Goal: Navigation & Orientation: Find specific page/section

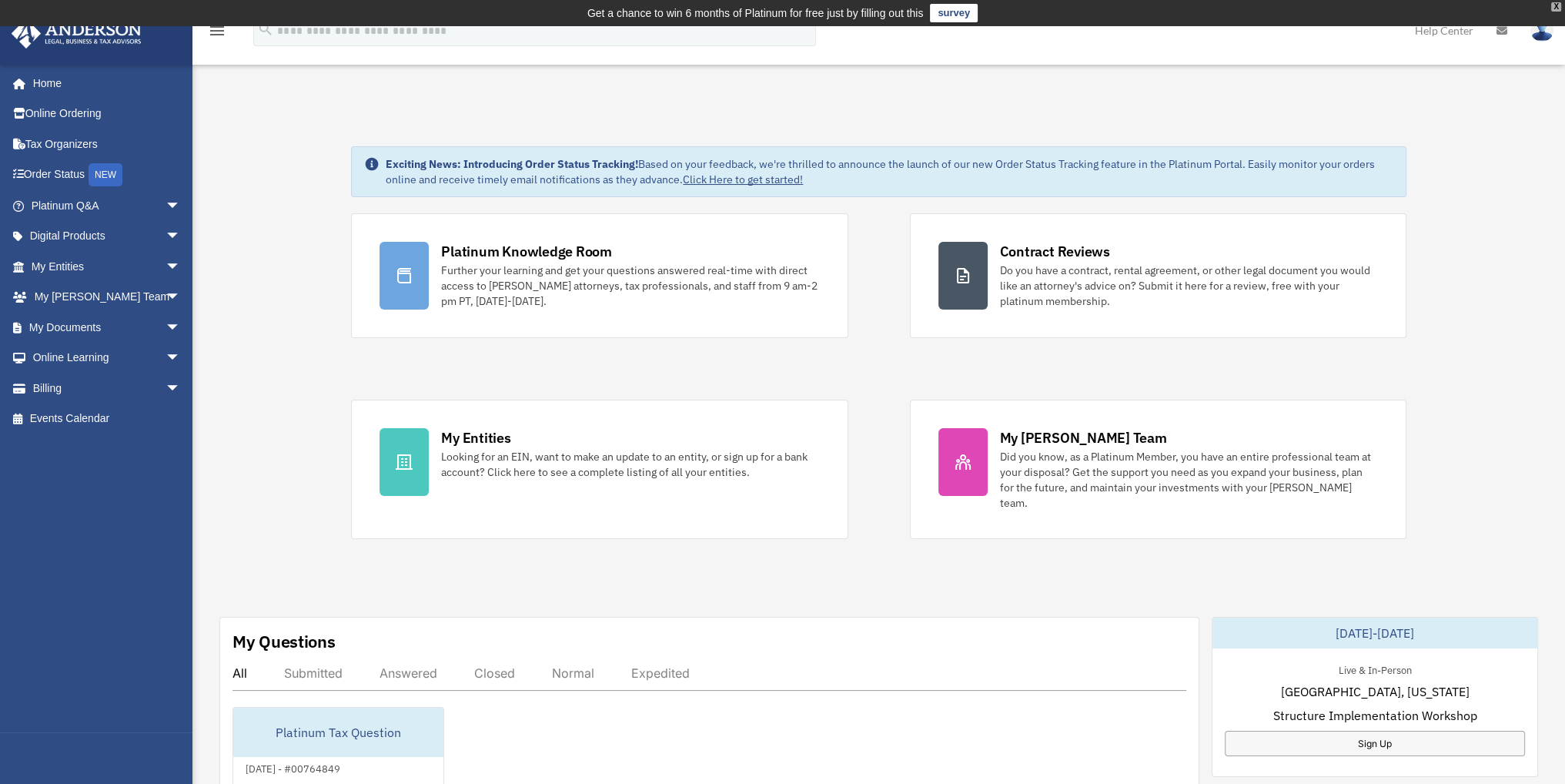
click at [1556, 7] on div "X" at bounding box center [1556, 7] width 10 height 9
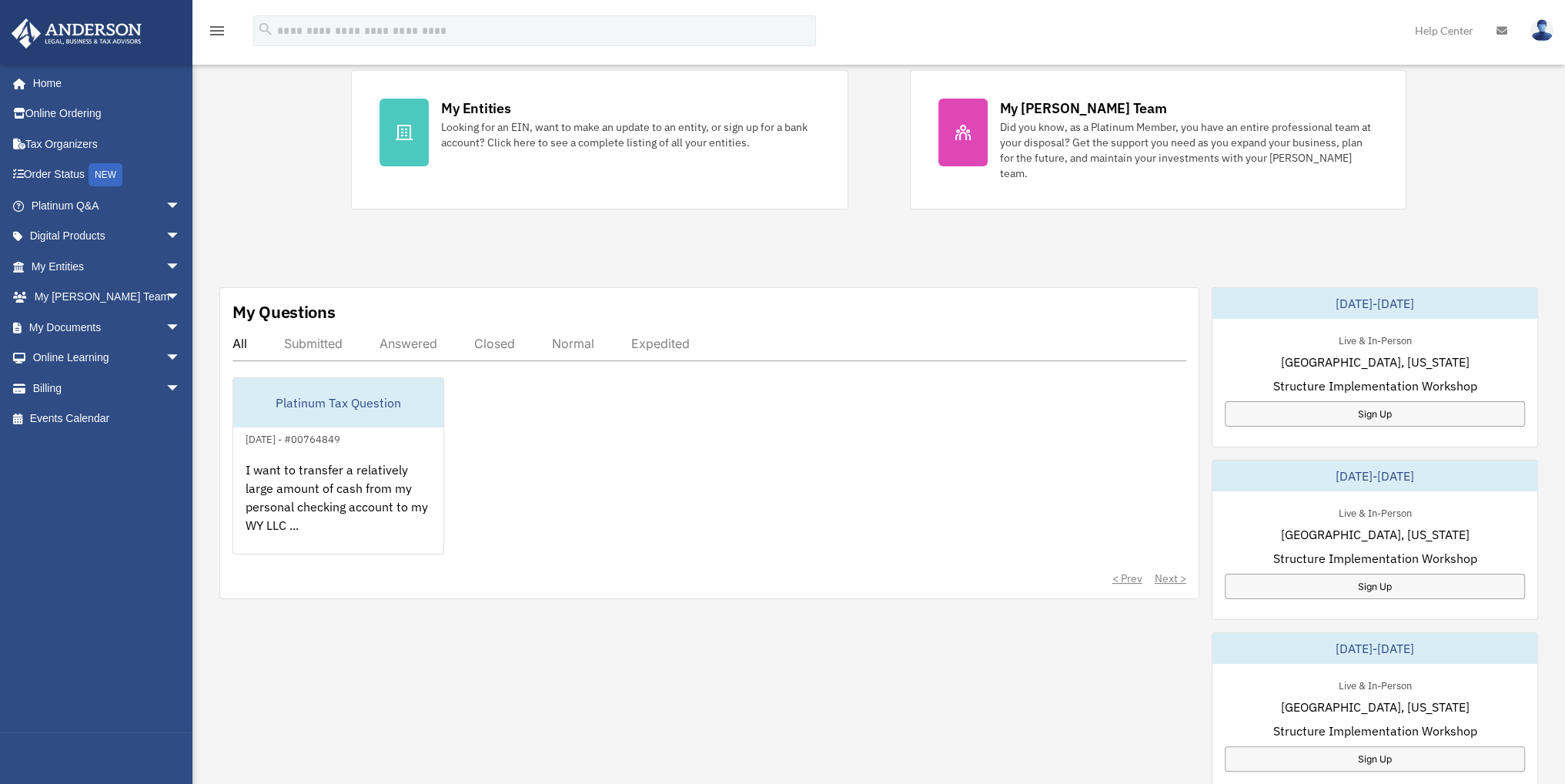
scroll to position [308, 0]
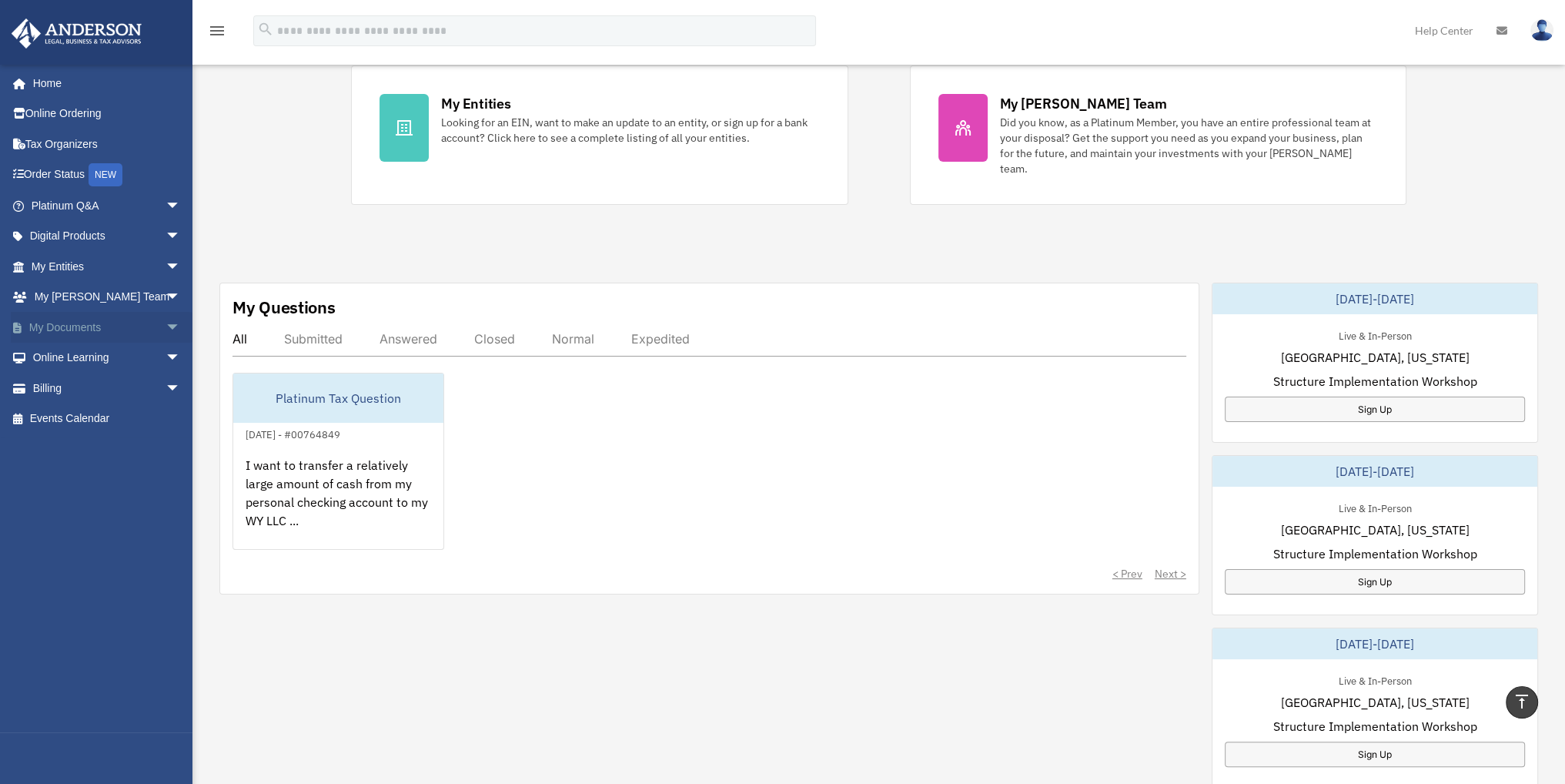
click at [71, 321] on link "My Documents arrow_drop_down" at bounding box center [107, 327] width 193 height 31
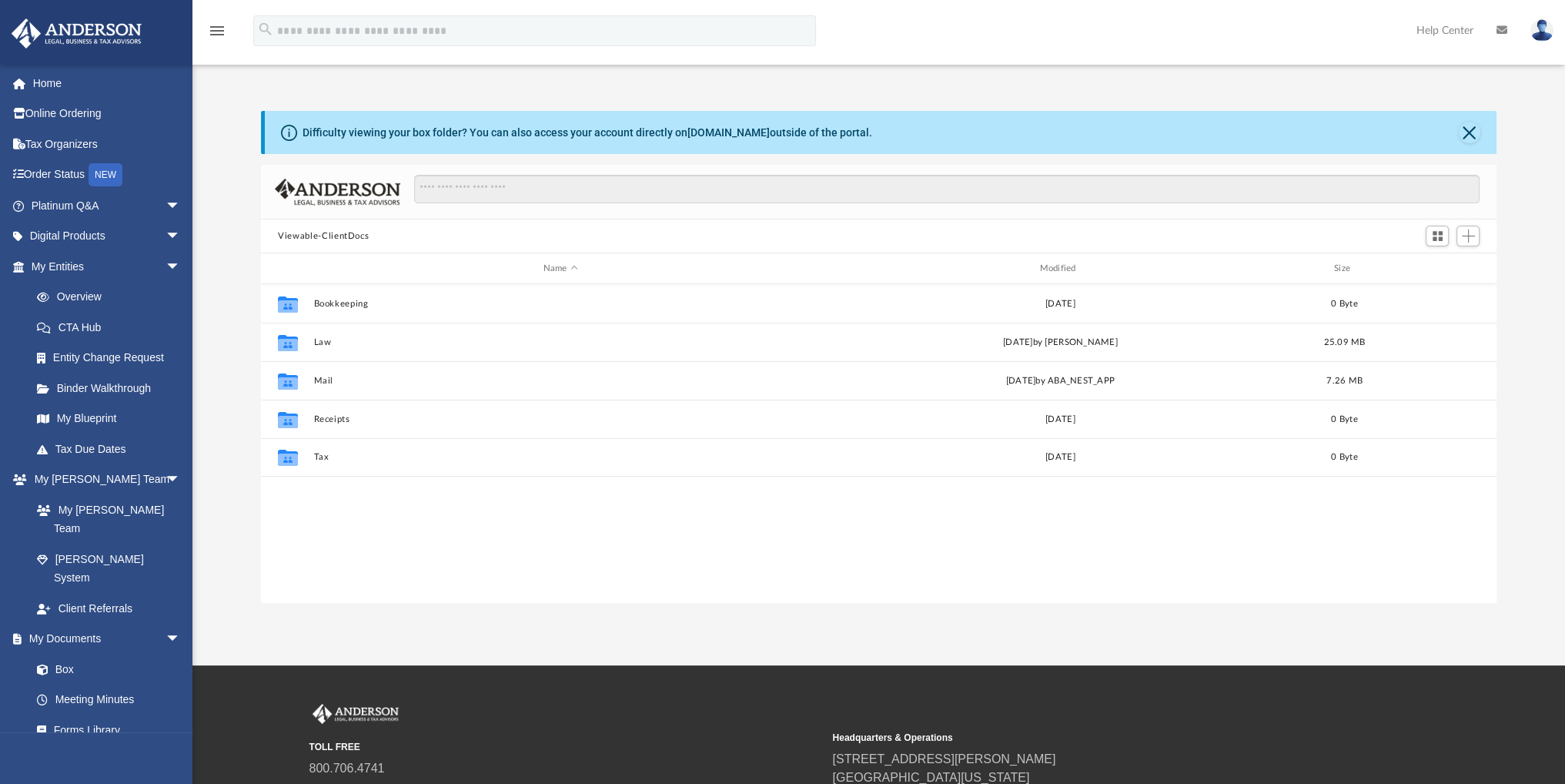
scroll to position [338, 1222]
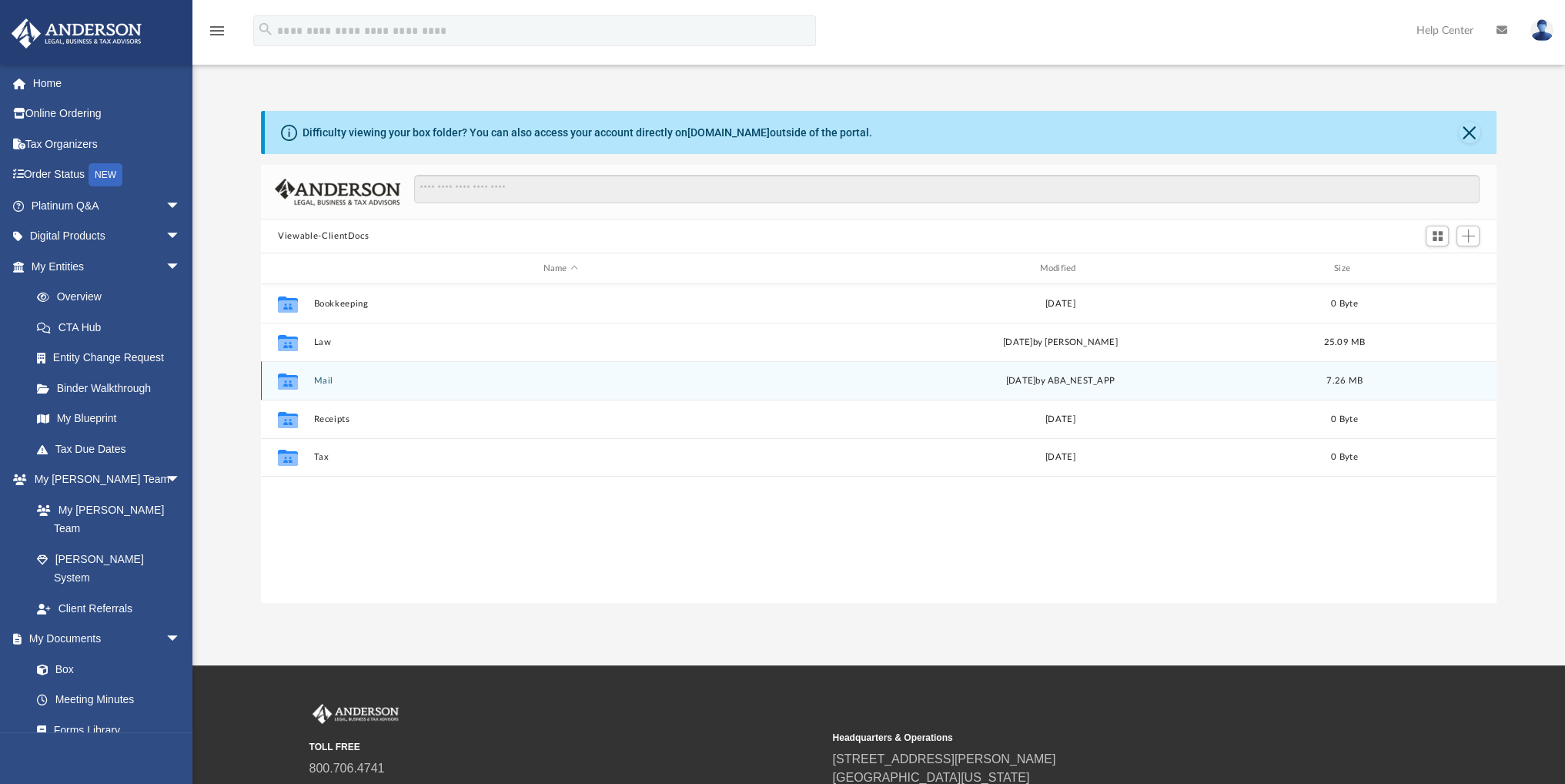
click at [323, 378] on button "Mail" at bounding box center [561, 380] width 494 height 10
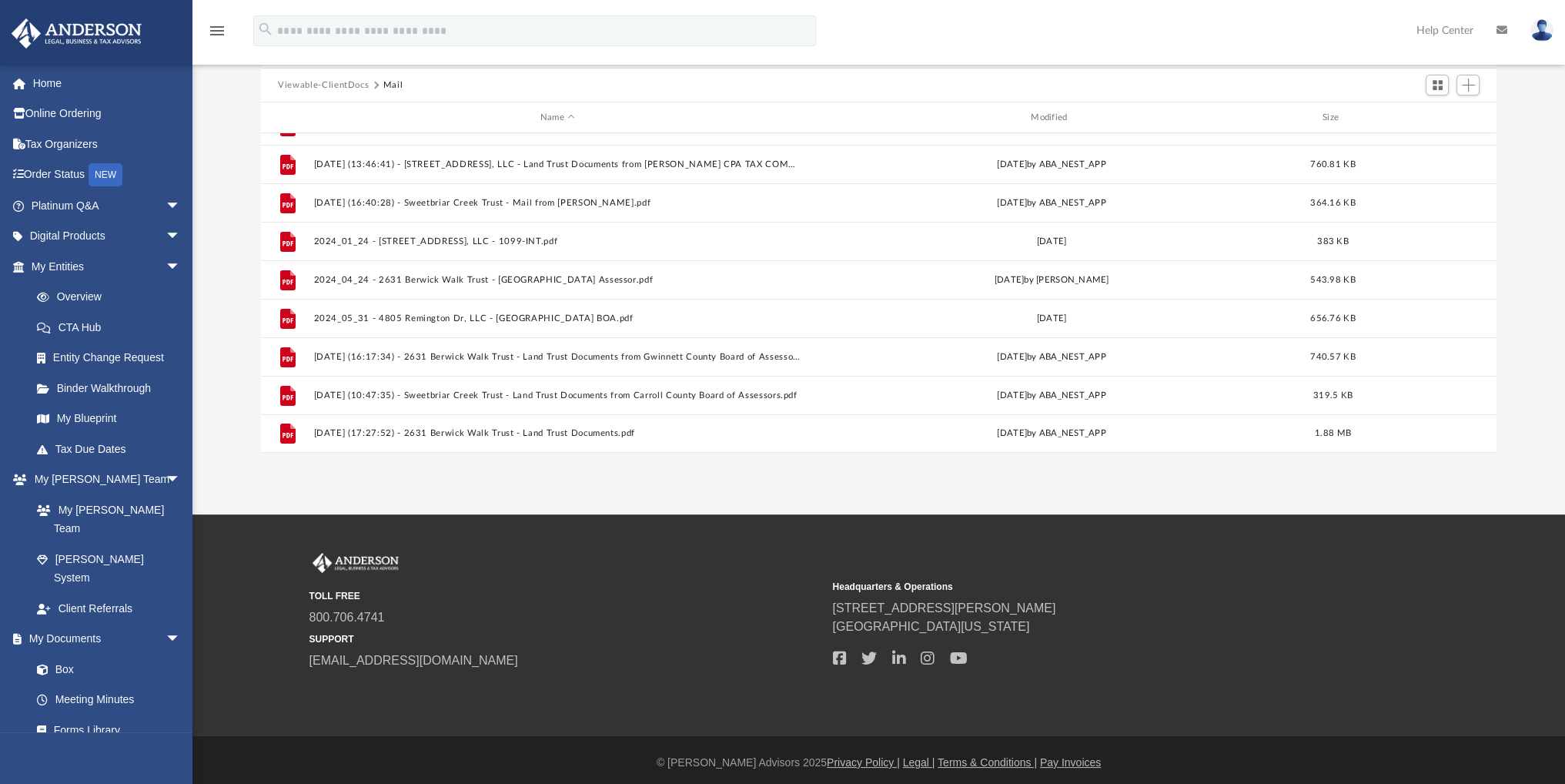
scroll to position [157, 0]
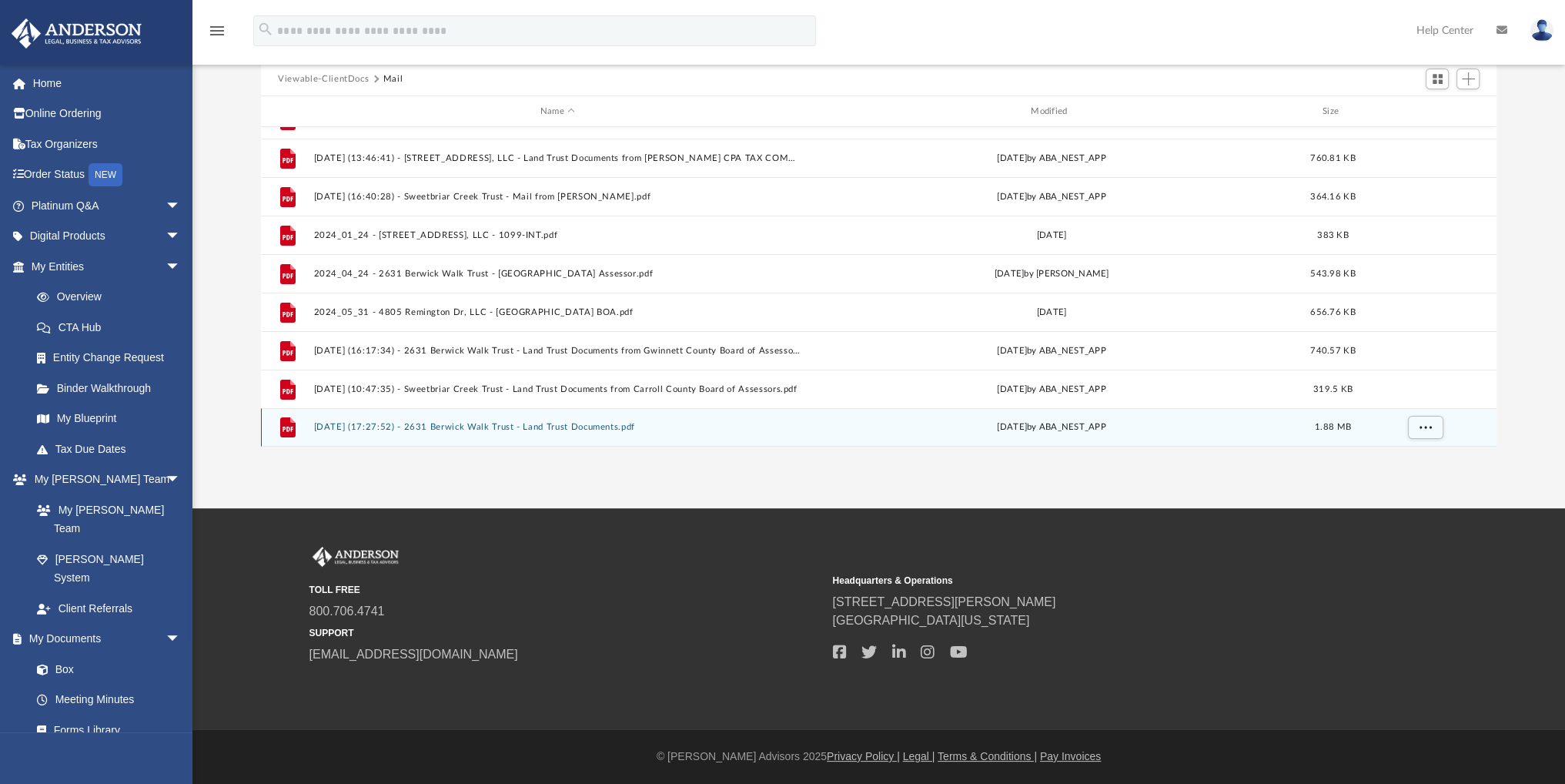
click at [457, 423] on button "[DATE] (17:27:52) - 2631 Berwick Walk Trust - Land Trust Documents.pdf" at bounding box center [557, 427] width 487 height 10
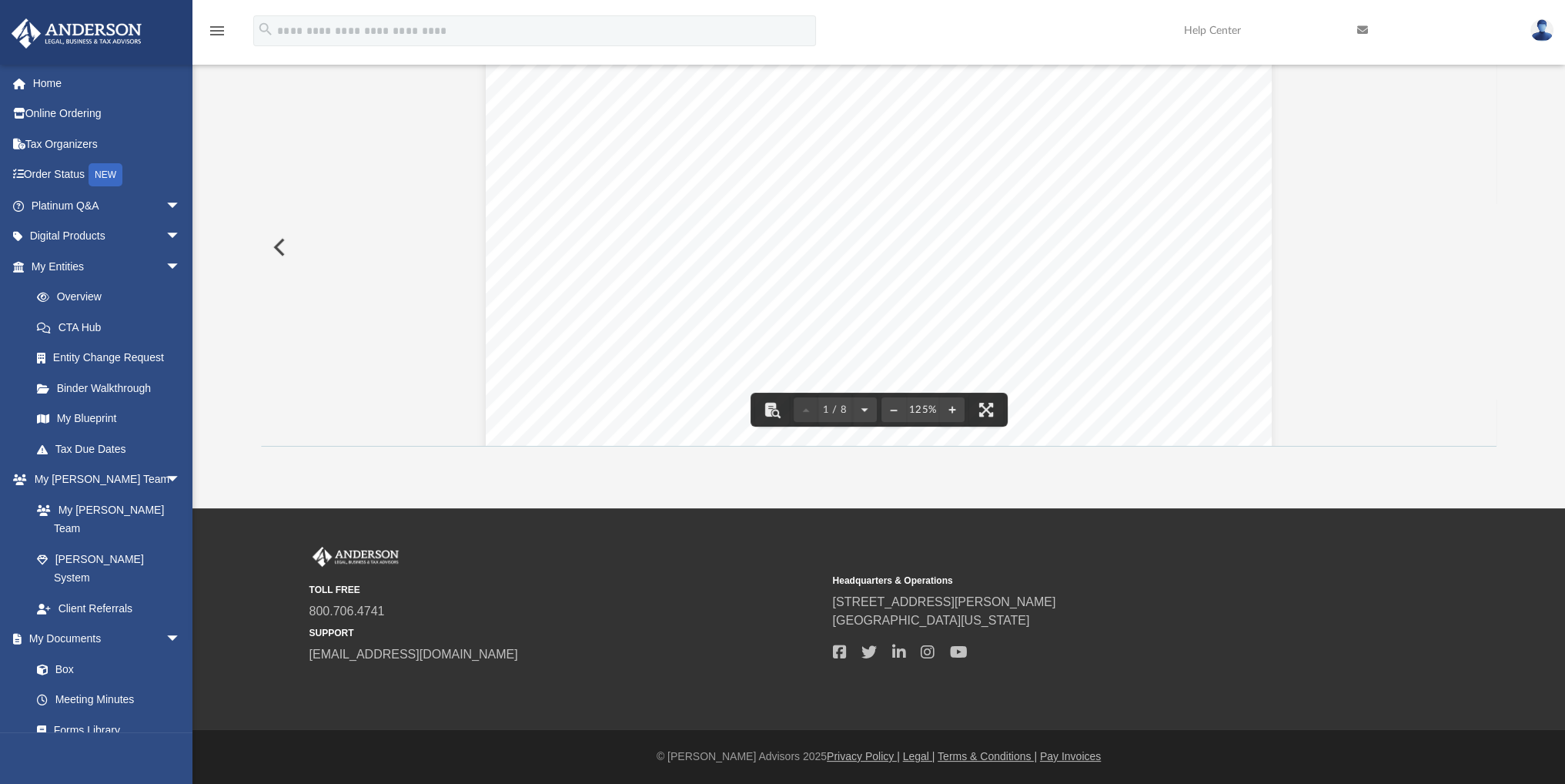
scroll to position [0, 0]
